Goal: Check status: Check status

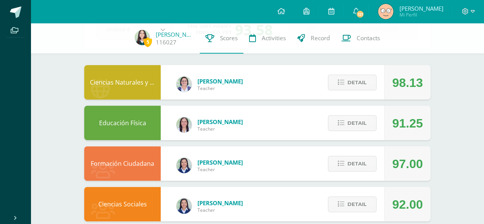
scroll to position [58, 0]
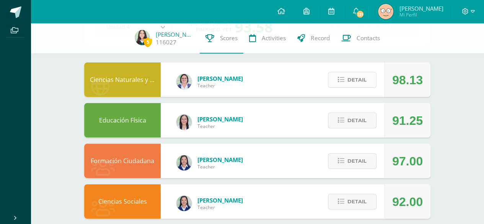
click at [356, 73] on span "Detail" at bounding box center [357, 80] width 19 height 14
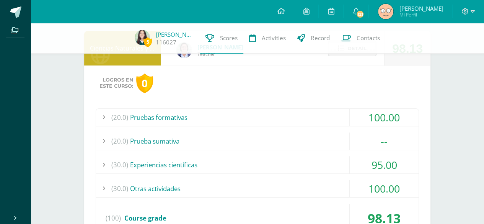
scroll to position [78, 0]
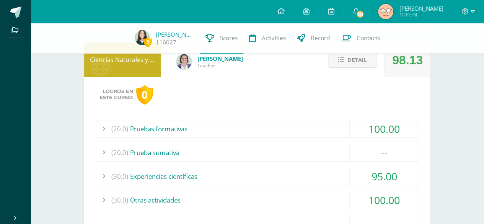
click at [345, 64] on button "Detail" at bounding box center [352, 60] width 49 height 16
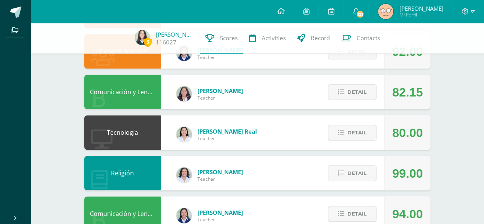
scroll to position [213, 0]
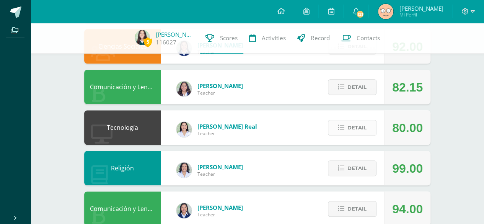
click at [345, 122] on button "Detail" at bounding box center [352, 128] width 49 height 16
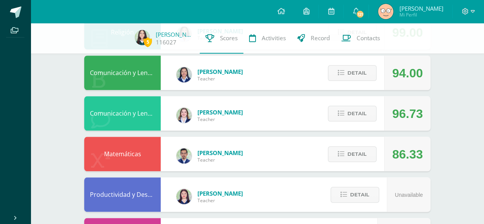
scroll to position [350, 0]
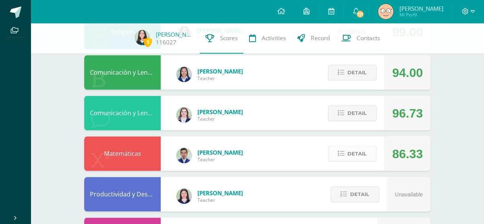
click at [345, 157] on button "Detail" at bounding box center [352, 154] width 49 height 16
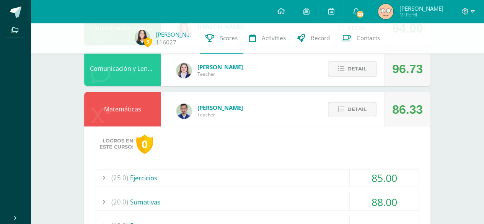
scroll to position [544, 0]
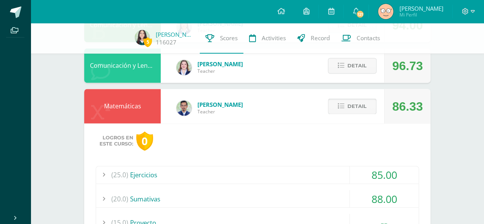
click at [353, 111] on span "Detail" at bounding box center [357, 106] width 19 height 14
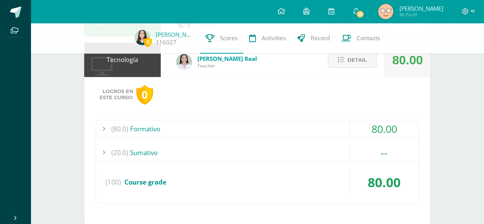
scroll to position [281, 0]
click at [121, 132] on span "(80.0)" at bounding box center [119, 128] width 17 height 17
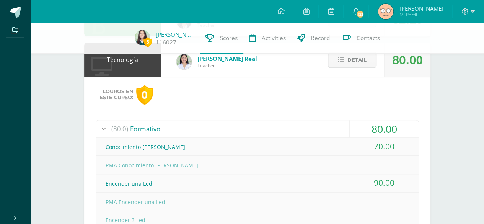
click at [111, 133] on span "(80.0)" at bounding box center [119, 128] width 17 height 17
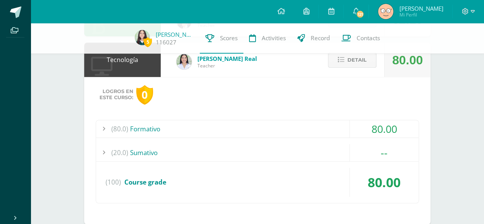
click at [355, 64] on span "Detail" at bounding box center [357, 60] width 19 height 14
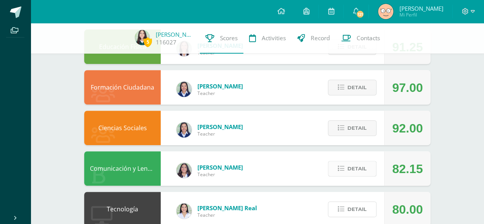
scroll to position [131, 0]
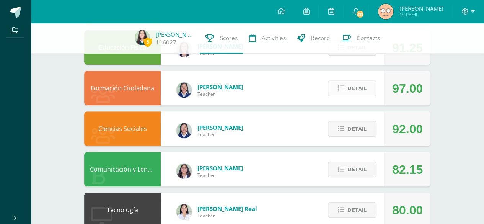
click at [349, 89] on button "Detail" at bounding box center [352, 88] width 49 height 16
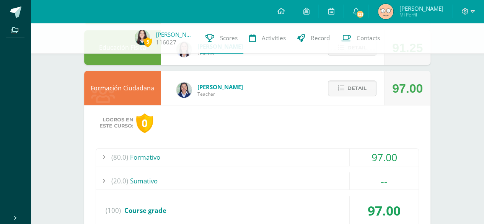
click at [119, 149] on span "(80.0)" at bounding box center [119, 157] width 17 height 17
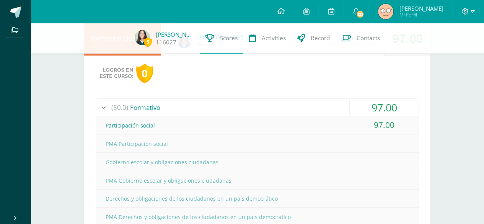
scroll to position [127, 0]
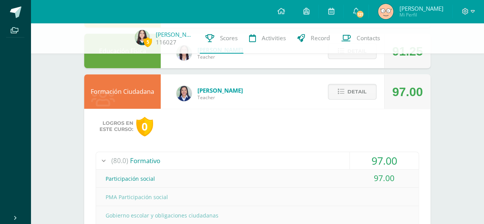
click at [114, 158] on span "(80.0)" at bounding box center [119, 160] width 17 height 17
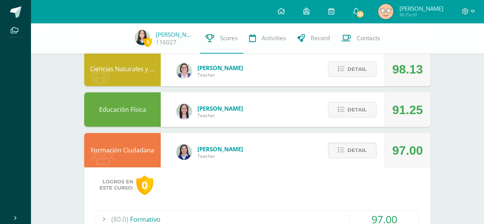
scroll to position [69, 0]
click at [341, 113] on button "Detail" at bounding box center [352, 110] width 49 height 16
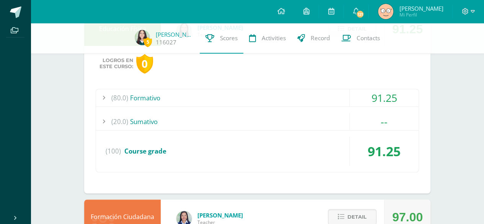
scroll to position [150, 0]
click at [136, 96] on div "(80.0) Formativo" at bounding box center [257, 97] width 323 height 17
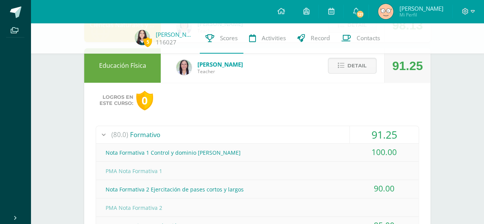
scroll to position [108, 0]
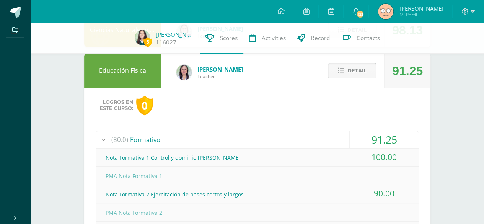
click at [361, 69] on span "Detail" at bounding box center [357, 71] width 19 height 14
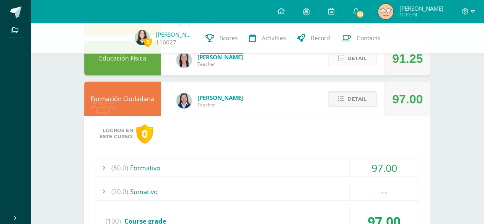
scroll to position [127, 0]
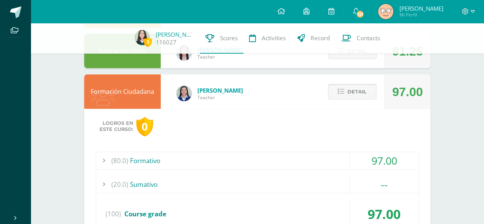
click at [375, 93] on button "Detail" at bounding box center [352, 92] width 49 height 16
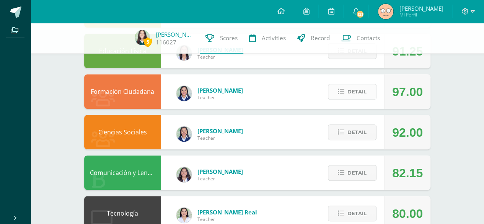
click at [366, 93] on span "Detail" at bounding box center [357, 92] width 19 height 14
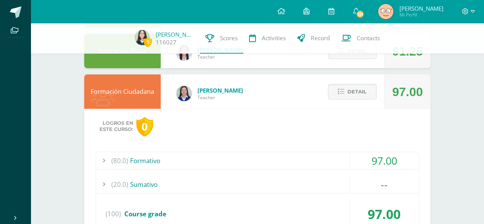
click at [387, 176] on div "--" at bounding box center [384, 184] width 69 height 17
click at [387, 153] on div "97.00" at bounding box center [384, 160] width 69 height 17
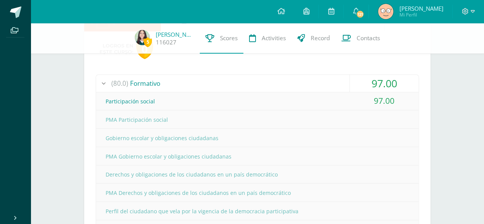
click at [379, 83] on div "97.00" at bounding box center [384, 83] width 69 height 17
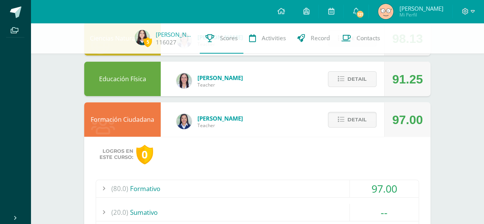
scroll to position [93, 0]
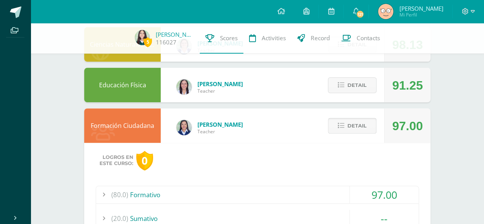
click at [356, 124] on span "Detail" at bounding box center [357, 126] width 19 height 14
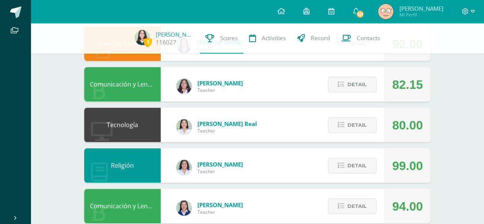
scroll to position [216, 0]
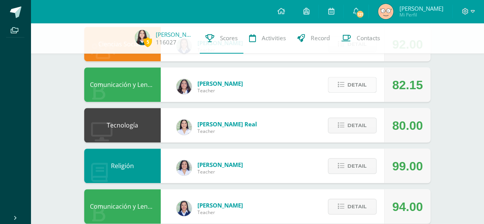
click at [374, 82] on button "Detail" at bounding box center [352, 85] width 49 height 16
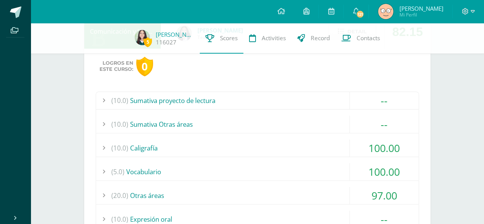
scroll to position [271, 0]
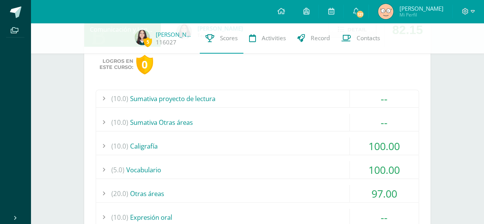
click at [304, 140] on div "(10.0) Caligrafía" at bounding box center [257, 145] width 323 height 17
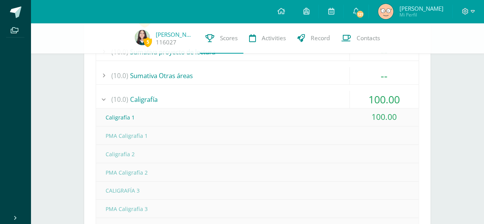
scroll to position [324, 0]
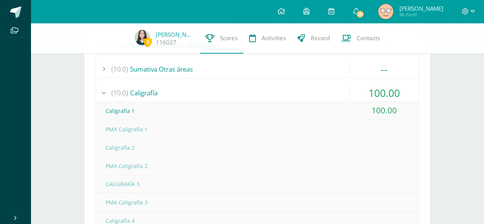
click at [328, 88] on div "(10.0) Caligrafía" at bounding box center [257, 92] width 323 height 17
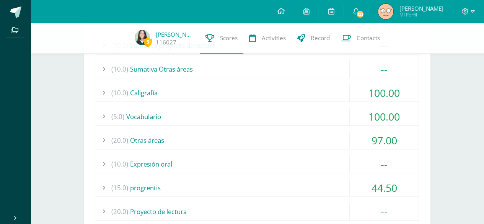
click at [344, 91] on div "(10.0) Caligrafía" at bounding box center [257, 92] width 323 height 17
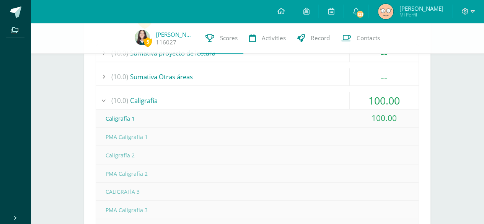
scroll to position [315, 0]
click at [337, 93] on div "(10.0) Caligrafía" at bounding box center [257, 101] width 323 height 17
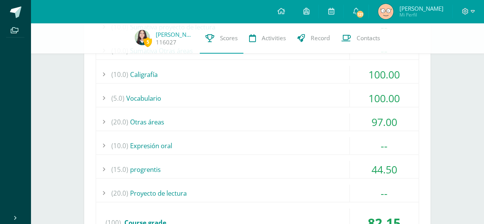
scroll to position [343, 0]
click at [355, 89] on div "100.00" at bounding box center [384, 97] width 69 height 17
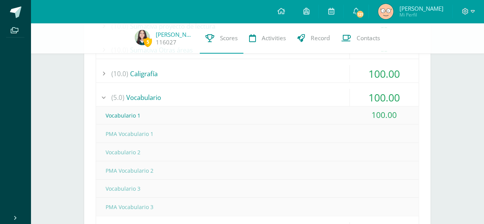
click at [341, 96] on div "(5.0) Vocabulario" at bounding box center [257, 97] width 323 height 17
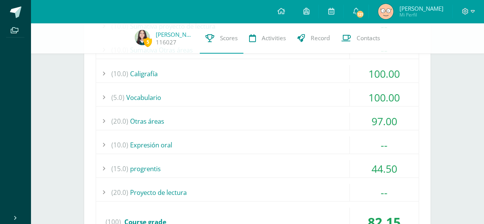
click at [341, 113] on div "(20.0) Otras áreas" at bounding box center [257, 121] width 323 height 17
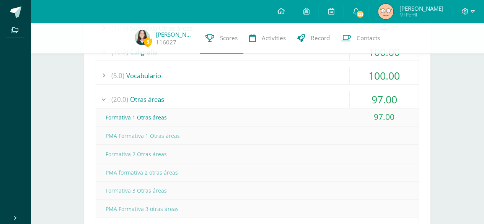
scroll to position [368, 0]
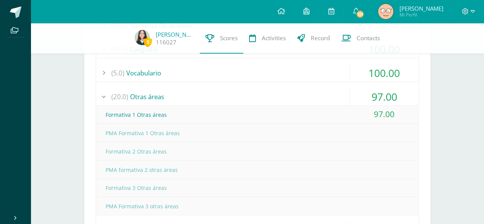
click at [346, 90] on div "(20.0) Otras áreas" at bounding box center [257, 96] width 323 height 17
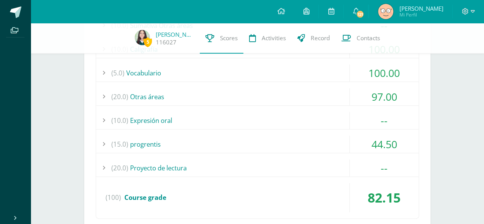
click at [337, 93] on div "(20.0) Otras áreas" at bounding box center [257, 96] width 323 height 17
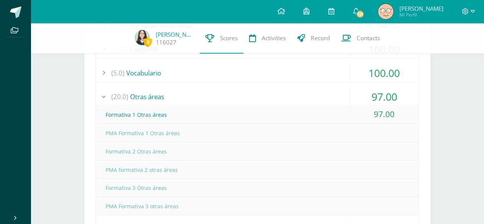
click at [347, 92] on div "(20.0) Otras áreas" at bounding box center [257, 96] width 323 height 17
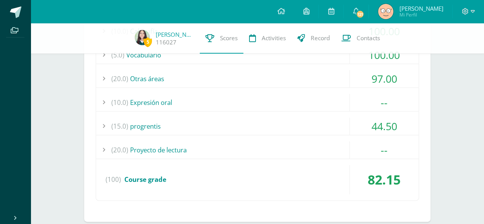
scroll to position [387, 0]
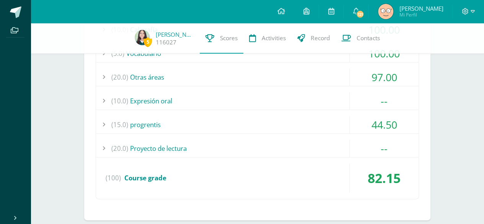
click at [338, 117] on div "(15.0) progrentis" at bounding box center [257, 124] width 323 height 17
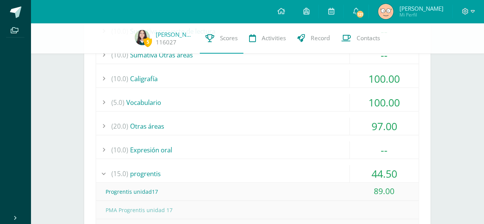
scroll to position [338, 0]
click at [117, 142] on span "(10.0)" at bounding box center [119, 150] width 17 height 17
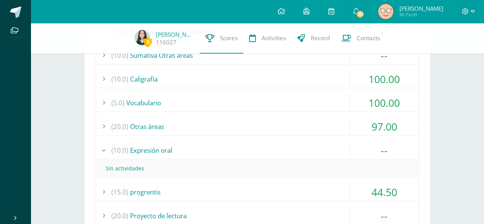
click at [103, 149] on div at bounding box center [103, 150] width 15 height 17
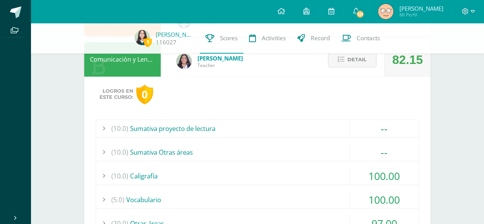
scroll to position [236, 0]
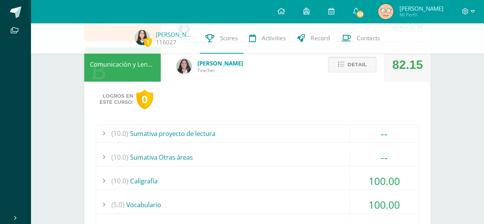
click at [368, 66] on button "Detail" at bounding box center [352, 65] width 49 height 16
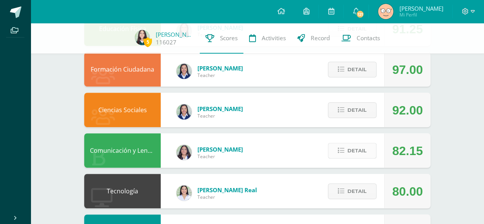
scroll to position [147, 0]
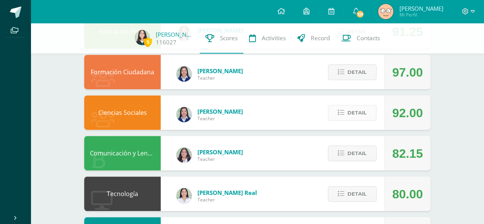
click at [352, 118] on span "Detail" at bounding box center [357, 113] width 19 height 14
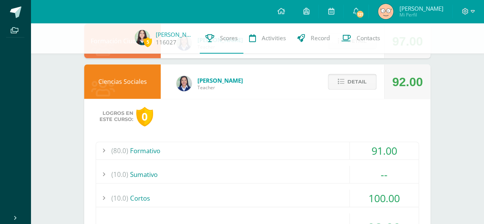
scroll to position [181, 0]
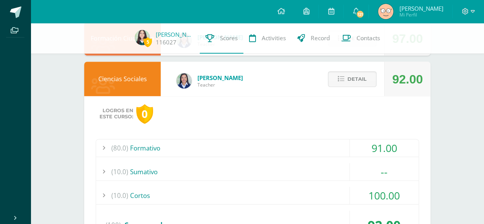
click at [125, 146] on span "(80.0)" at bounding box center [119, 147] width 17 height 17
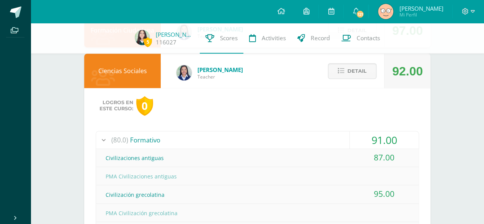
click at [113, 140] on span "(80.0)" at bounding box center [119, 139] width 17 height 17
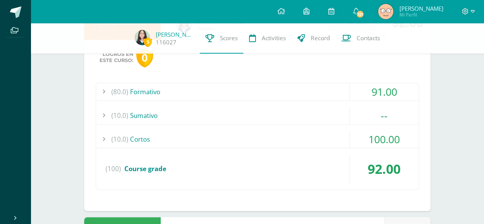
scroll to position [237, 0]
click at [109, 138] on div at bounding box center [103, 138] width 15 height 17
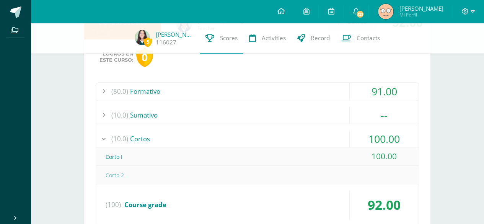
click at [112, 138] on span "(10.0)" at bounding box center [119, 138] width 17 height 17
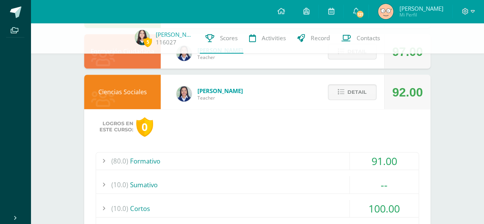
scroll to position [168, 0]
click at [358, 98] on button "Detail" at bounding box center [352, 92] width 49 height 16
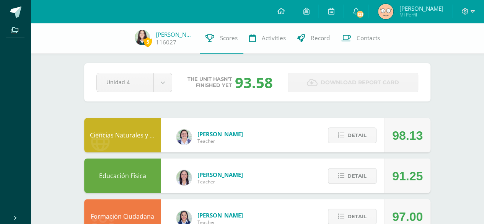
scroll to position [0, 0]
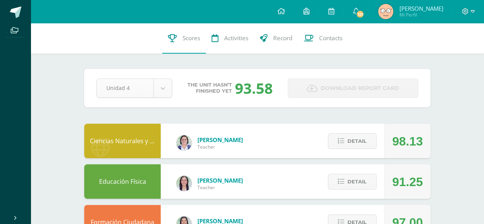
select select "Unidad 3"
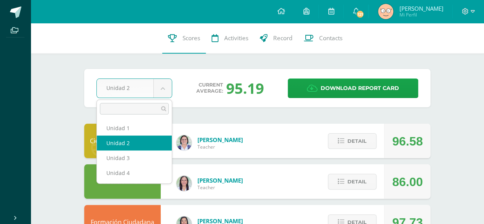
select select "Unidad 4"
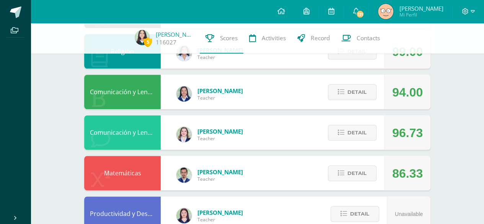
scroll to position [329, 0]
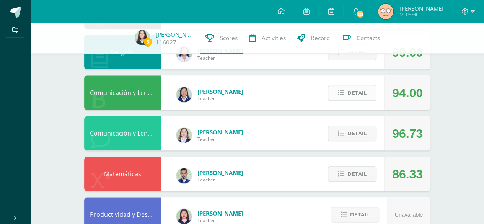
click at [353, 90] on span "Detail" at bounding box center [357, 93] width 19 height 14
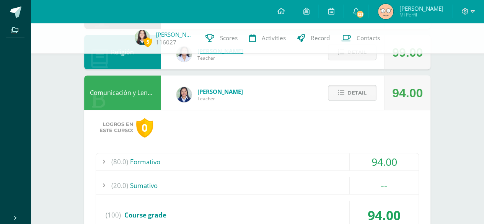
click at [355, 98] on span "Detail" at bounding box center [357, 93] width 19 height 14
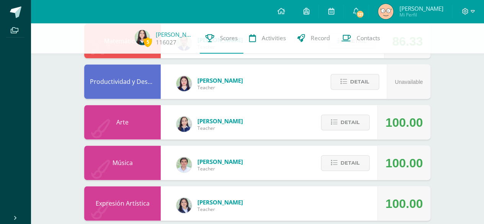
scroll to position [474, 0]
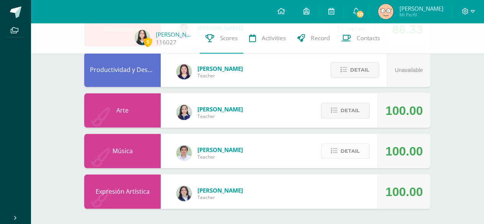
click at [337, 152] on icon at bounding box center [334, 151] width 7 height 7
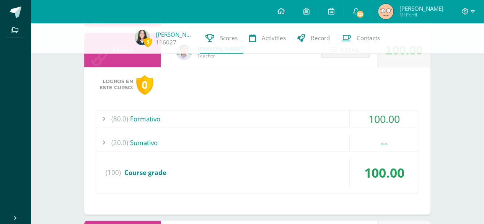
scroll to position [580, 0]
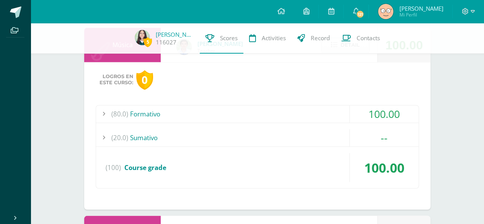
click at [195, 109] on div "(80.0) Formativo" at bounding box center [257, 113] width 323 height 17
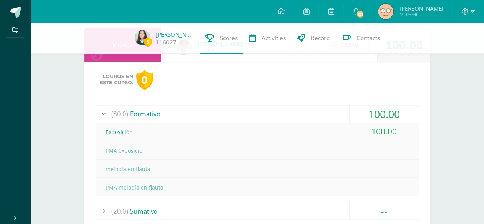
click at [196, 108] on div "(80.0) Formativo" at bounding box center [257, 113] width 323 height 17
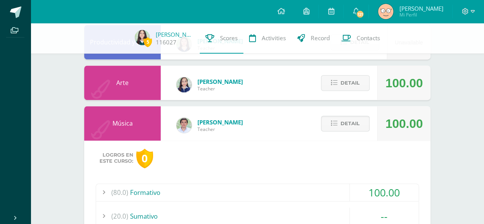
scroll to position [479, 0]
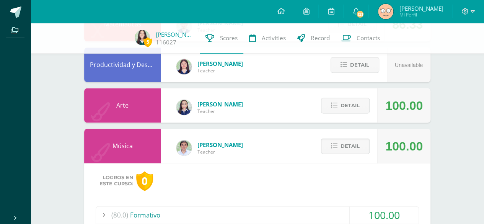
click at [325, 148] on button "Detail" at bounding box center [345, 146] width 49 height 16
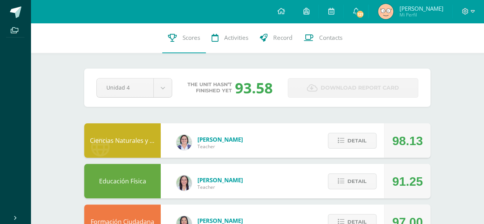
scroll to position [0, 0]
